Goal: Task Accomplishment & Management: Manage account settings

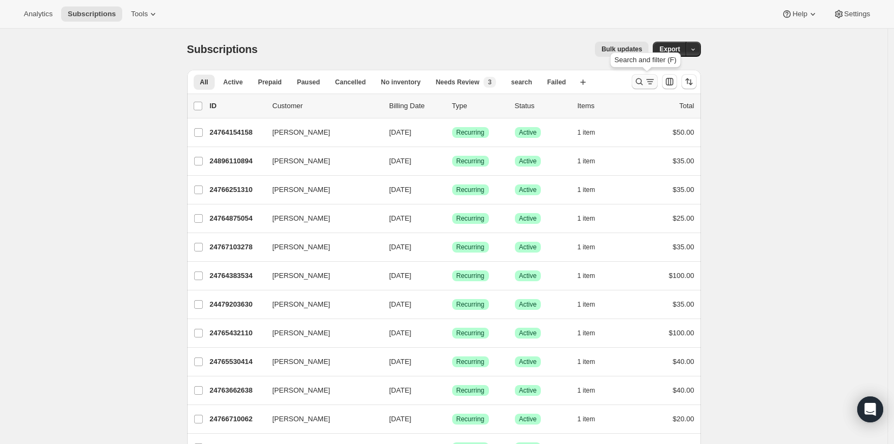
click at [643, 83] on icon "Search and filter results" at bounding box center [639, 81] width 11 height 11
click at [645, 79] on icon "Search and filter results" at bounding box center [639, 81] width 11 height 11
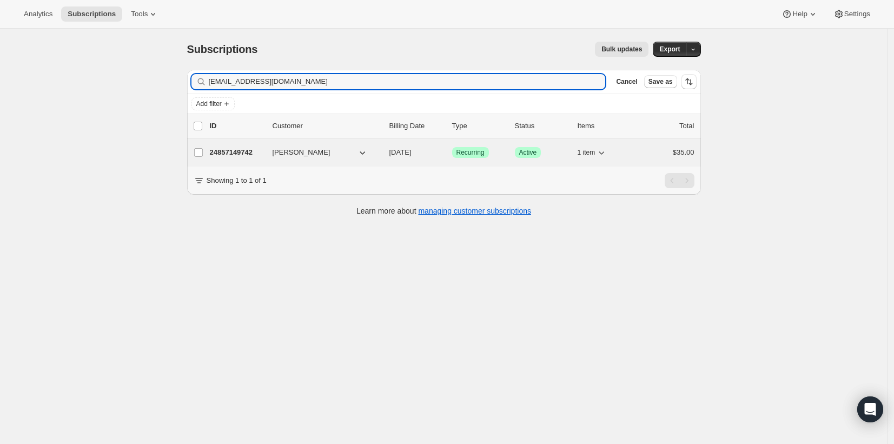
type input "heavyduty2@hotmail.com"
click at [531, 156] on span "Active" at bounding box center [528, 152] width 18 height 9
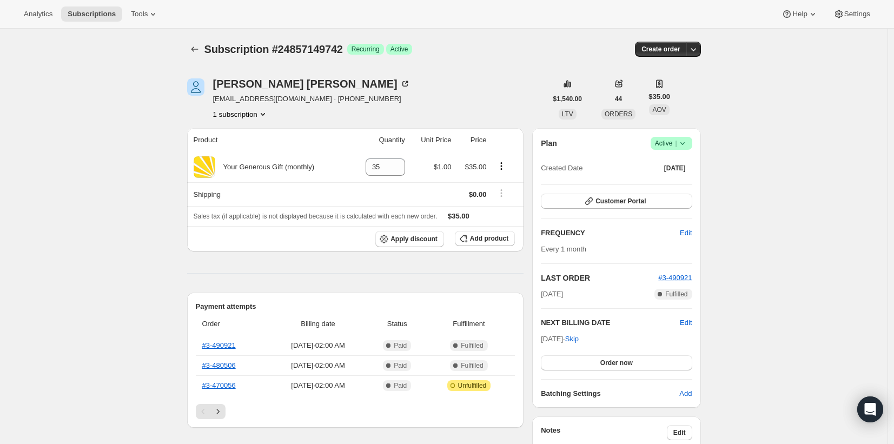
click at [688, 144] on icon at bounding box center [682, 143] width 11 height 11
click at [689, 184] on span "Cancel subscription" at bounding box center [671, 183] width 61 height 8
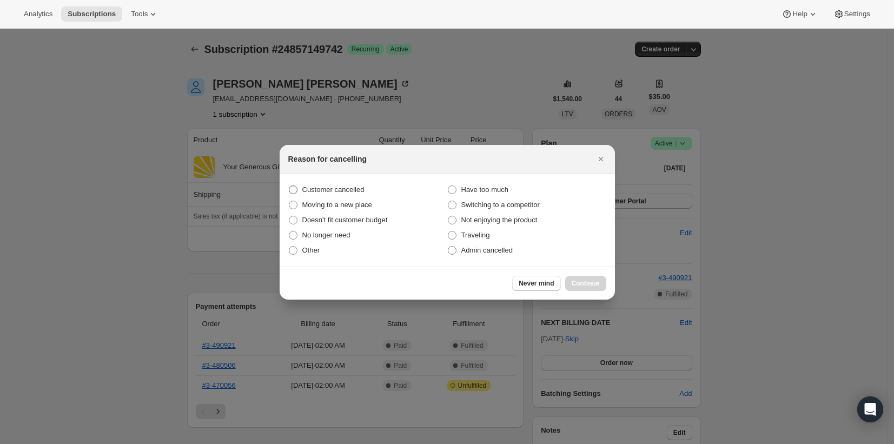
click at [296, 192] on span ":rcl:" at bounding box center [293, 190] width 9 height 9
click at [289, 186] on input "Customer cancelled" at bounding box center [289, 186] width 1 height 1
radio input "true"
click at [602, 285] on button "Continue" at bounding box center [585, 283] width 41 height 15
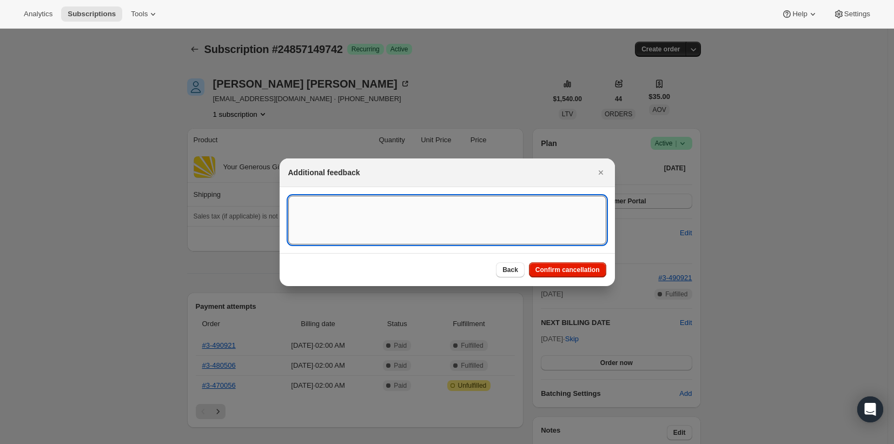
click at [444, 233] on textarea ":rcl:" at bounding box center [447, 220] width 318 height 49
type textarea "Will let us know when`"
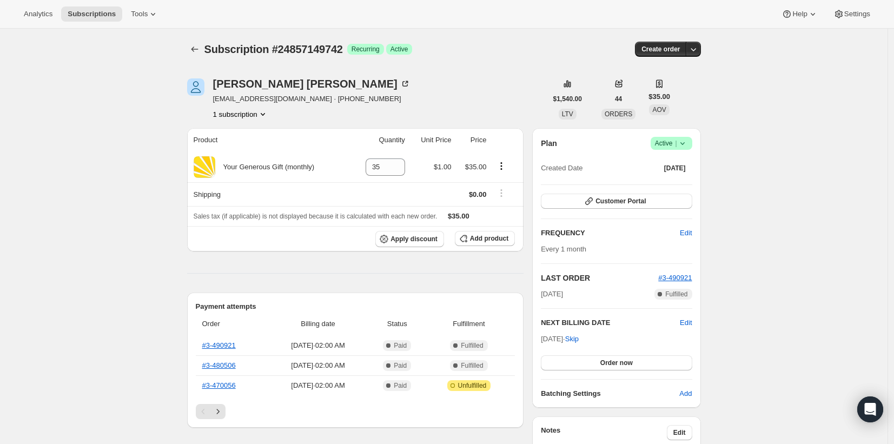
click at [691, 145] on span "Success Active |" at bounding box center [672, 143] width 42 height 13
click at [689, 184] on span "Cancel subscription" at bounding box center [671, 183] width 61 height 8
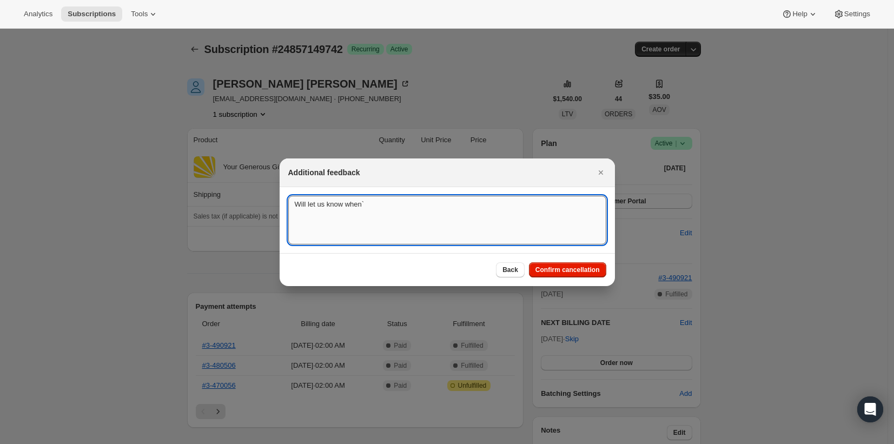
click at [410, 205] on textarea "Will let us know when`" at bounding box center [447, 220] width 318 height 49
click at [418, 206] on textarea "Will let us know when`wanting to re enstate" at bounding box center [447, 220] width 318 height 49
click at [370, 206] on textarea "Will let us know when`wanting to re instate" at bounding box center [447, 220] width 318 height 49
type textarea "Will let us know when wanting to re instate"
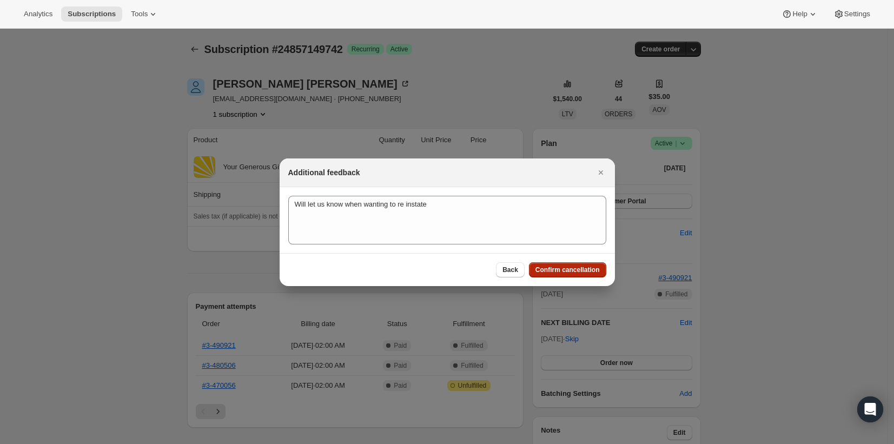
click at [563, 272] on span "Confirm cancellation" at bounding box center [568, 270] width 64 height 9
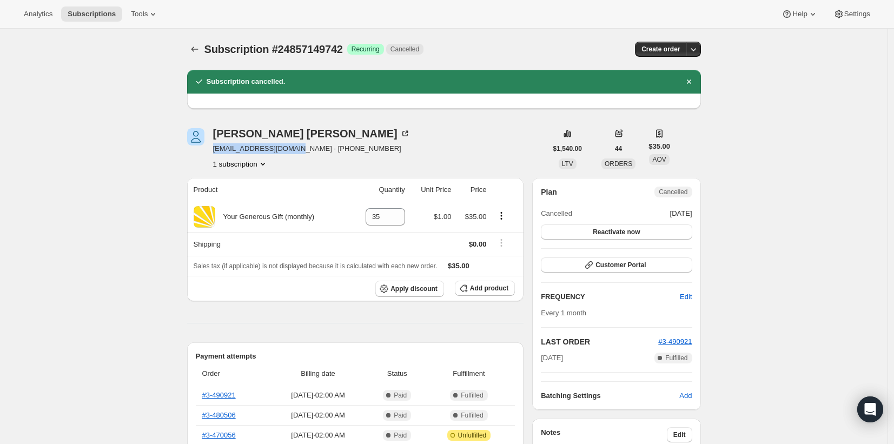
drag, startPoint x: 216, startPoint y: 148, endPoint x: 300, endPoint y: 153, distance: 84.0
click at [300, 153] on span "heavyduty2@hotmail.com · +18506422451" at bounding box center [311, 148] width 197 height 11
copy span "heavyduty2@hotmail.com"
